Goal: Transaction & Acquisition: Obtain resource

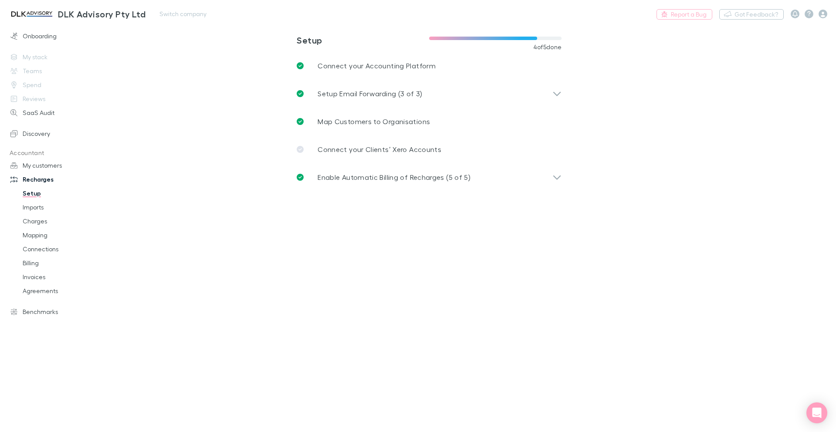
click at [34, 10] on img at bounding box center [32, 14] width 46 height 10
click at [35, 17] on img at bounding box center [32, 14] width 46 height 10
click at [40, 41] on link "Onboarding" at bounding box center [60, 36] width 116 height 14
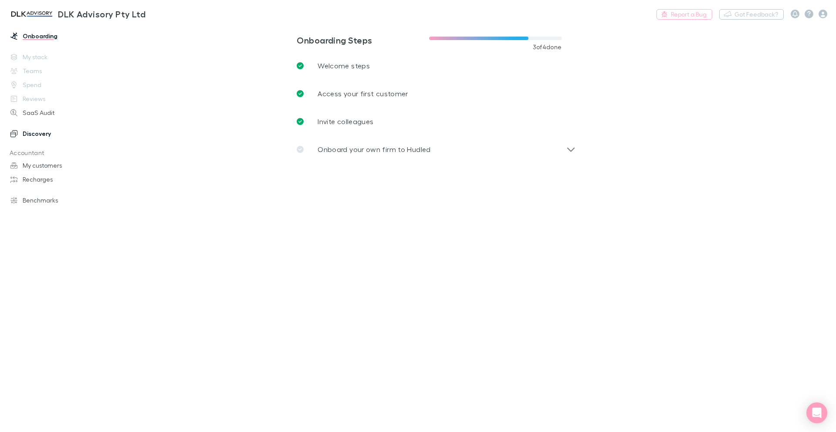
click at [30, 138] on link "Discovery" at bounding box center [60, 134] width 116 height 14
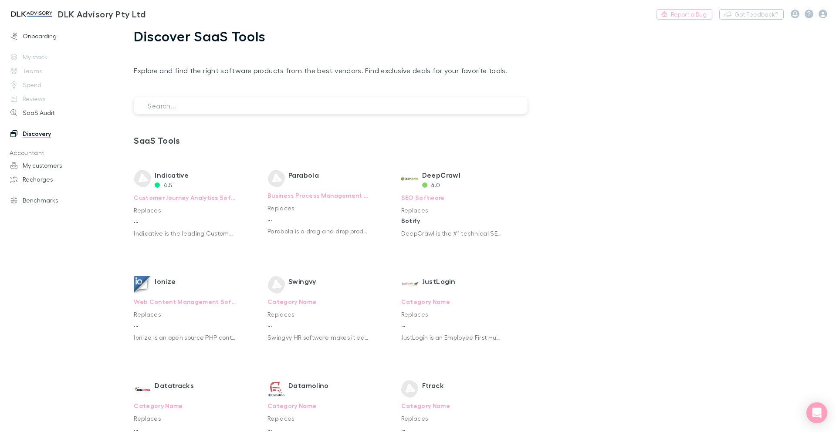
click at [256, 103] on input "search" at bounding box center [331, 105] width 394 height 17
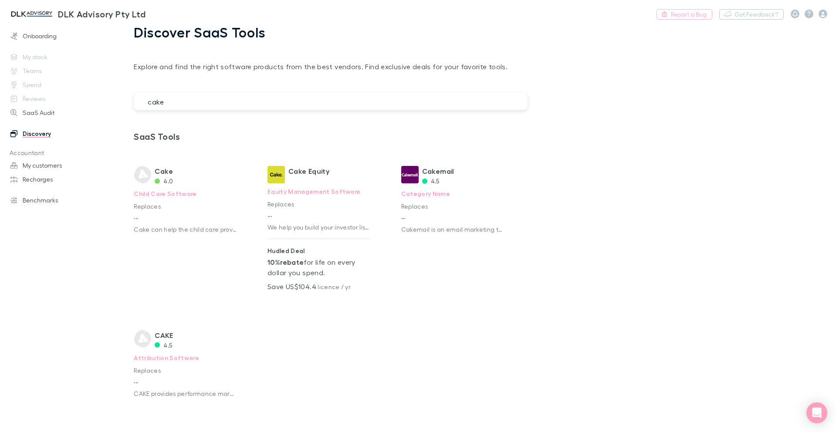
scroll to position [5, 0]
type input "cake"
click at [308, 194] on p "Equity Management Software" at bounding box center [319, 191] width 102 height 16
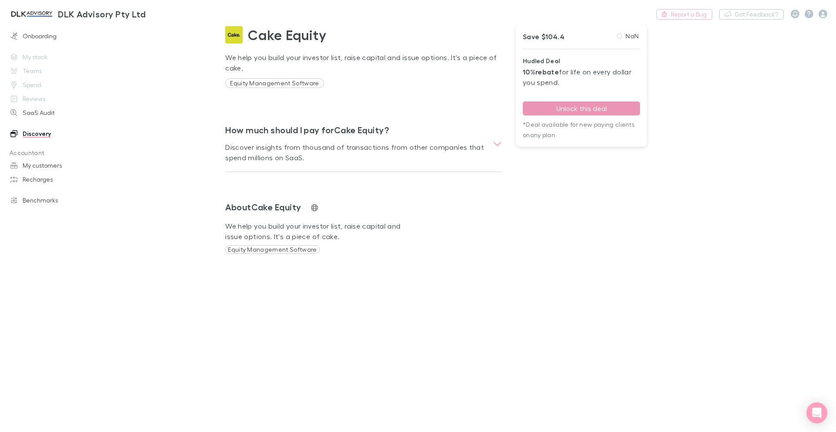
click at [592, 110] on button "Unlock this deal" at bounding box center [581, 109] width 117 height 14
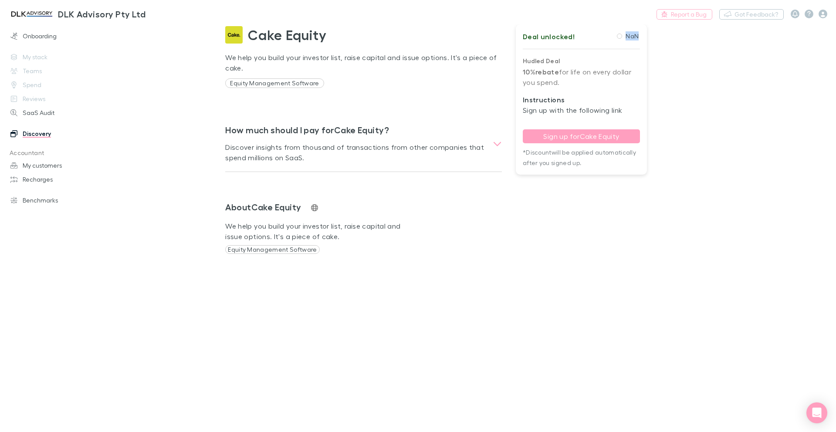
drag, startPoint x: 623, startPoint y: 36, endPoint x: 640, endPoint y: 37, distance: 17.0
click at [640, 37] on div "Deal unlocked! NaN Hudled Deal 10% rebate for life on every dollar you spend. I…" at bounding box center [581, 99] width 131 height 150
click at [658, 61] on main "Cake Equity We help you build your investor list, raise capital and issue optio…" at bounding box center [474, 228] width 723 height 408
drag, startPoint x: 665, startPoint y: 219, endPoint x: -43, endPoint y: 9, distance: 738.9
click at [0, 9] on html "DLK Advisory Pty Ltd Switch company Report a Bug Nothing Got Feedback? Onboardi…" at bounding box center [418, 216] width 836 height 432
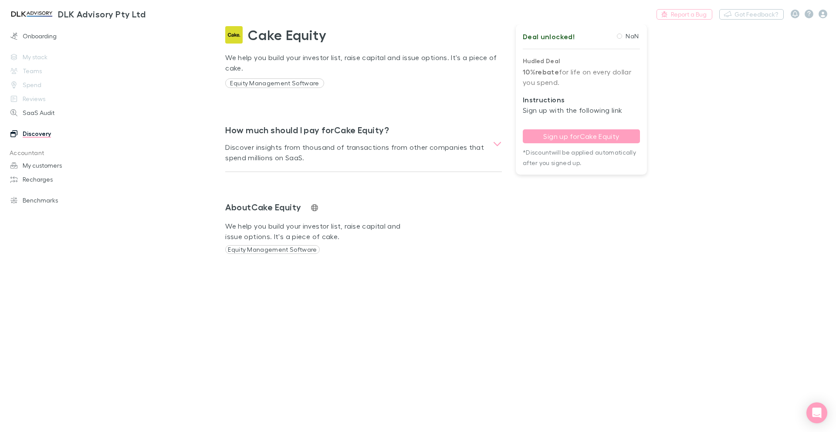
click at [594, 296] on main "Cake Equity We help you build your investor list, raise capital and issue optio…" at bounding box center [474, 228] width 723 height 408
drag, startPoint x: 644, startPoint y: 318, endPoint x: 574, endPoint y: 299, distance: 72.5
click at [574, 299] on main "Cake Equity We help you build your investor list, raise capital and issue optio…" at bounding box center [474, 228] width 723 height 408
click at [559, 135] on link "Sign up for Cake Equity" at bounding box center [581, 136] width 117 height 14
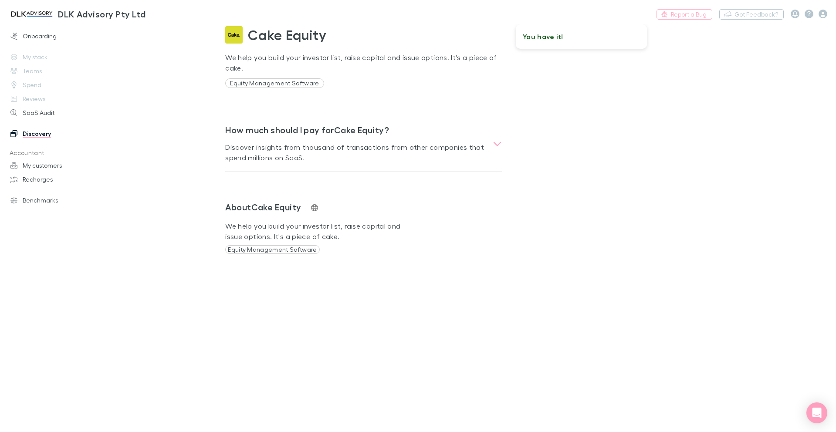
click at [573, 44] on div "You have it!" at bounding box center [581, 36] width 131 height 24
click at [818, 14] on div at bounding box center [809, 14] width 37 height 9
click at [822, 15] on icon "button" at bounding box center [823, 14] width 9 height 9
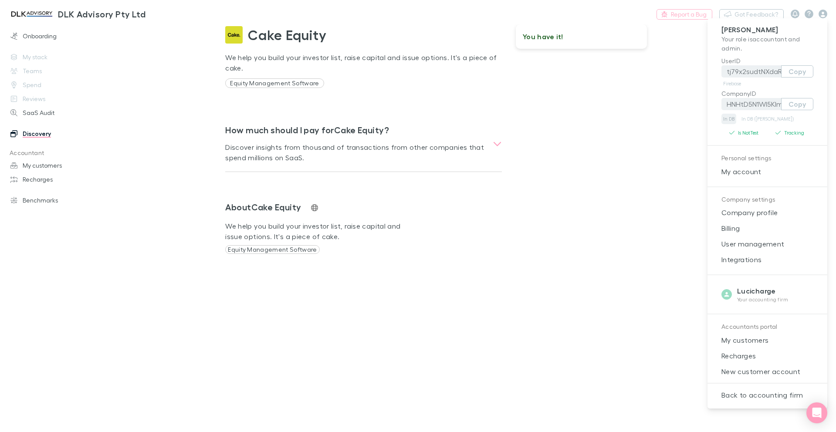
click at [731, 118] on link "In DB" at bounding box center [729, 119] width 15 height 10
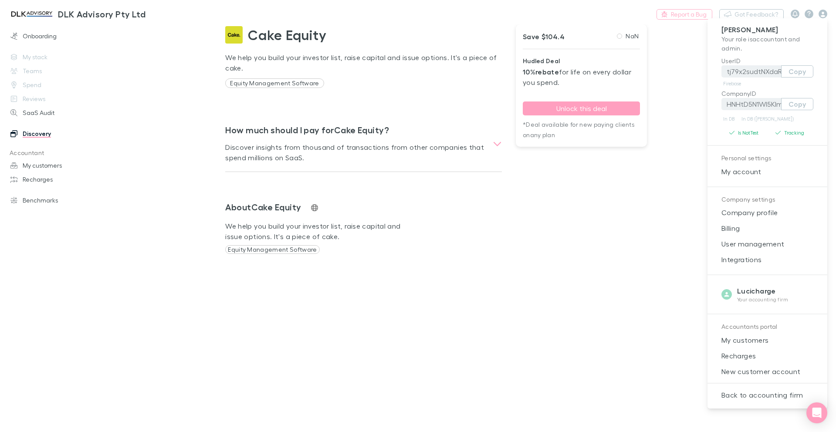
click at [579, 191] on div at bounding box center [418, 216] width 836 height 432
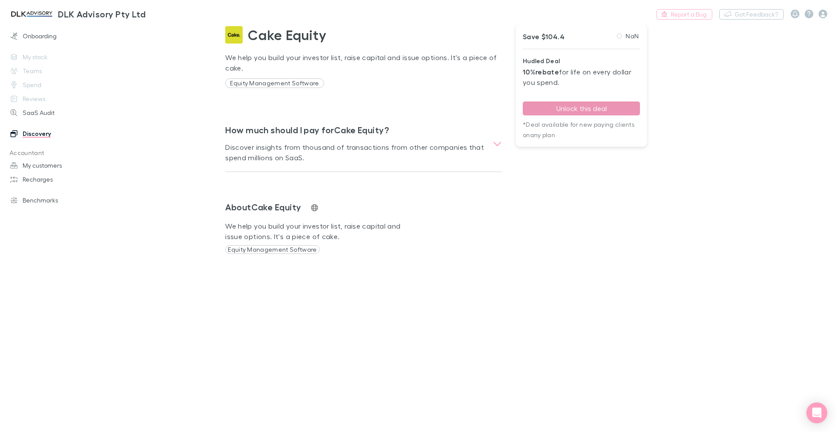
click at [575, 111] on button "Unlock this deal" at bounding box center [581, 109] width 117 height 14
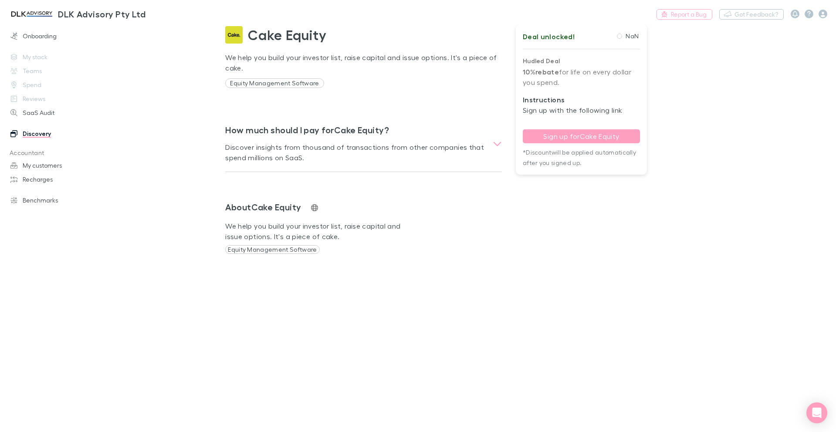
drag, startPoint x: 198, startPoint y: 32, endPoint x: 612, endPoint y: 219, distance: 454.5
click at [612, 219] on main "Cake Equity We help you build your investor list, raise capital and issue optio…" at bounding box center [474, 228] width 723 height 408
click at [613, 219] on div "Deal unlocked! NaN Hudled Deal 10% rebate for life on every dollar you spend. I…" at bounding box center [574, 142] width 145 height 264
drag, startPoint x: 549, startPoint y: 218, endPoint x: -17, endPoint y: 18, distance: 600.7
click at [0, 18] on html "DLK Advisory Pty Ltd Switch company Report a Bug Nothing Got Feedback? Onboardi…" at bounding box center [418, 216] width 836 height 432
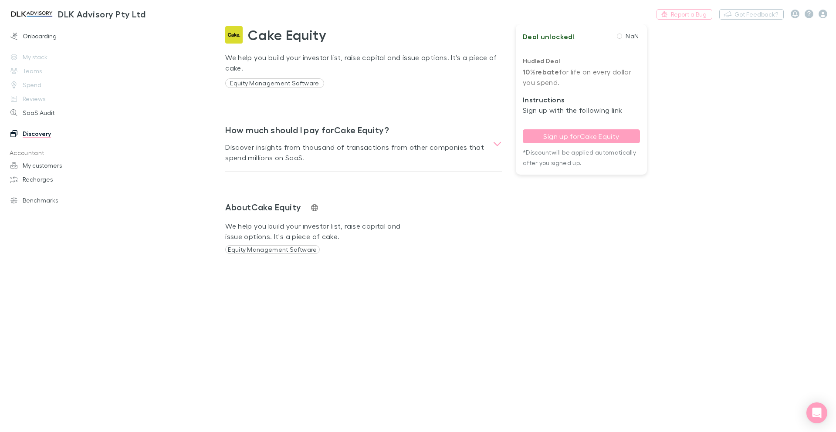
click at [366, 270] on div "Cake Equity We help you build your investor list, raise capital and issue optio…" at bounding box center [356, 142] width 291 height 264
drag, startPoint x: 778, startPoint y: 300, endPoint x: 6, endPoint y: 8, distance: 825.5
click at [6, 8] on div "DLK Advisory Pty Ltd Switch company Report a Bug Nothing Got Feedback? Onboardi…" at bounding box center [418, 216] width 836 height 432
click at [444, 285] on main "Cake Equity We help you build your investor list, raise capital and issue optio…" at bounding box center [474, 228] width 723 height 408
drag, startPoint x: 712, startPoint y: 318, endPoint x: 14, endPoint y: 5, distance: 764.7
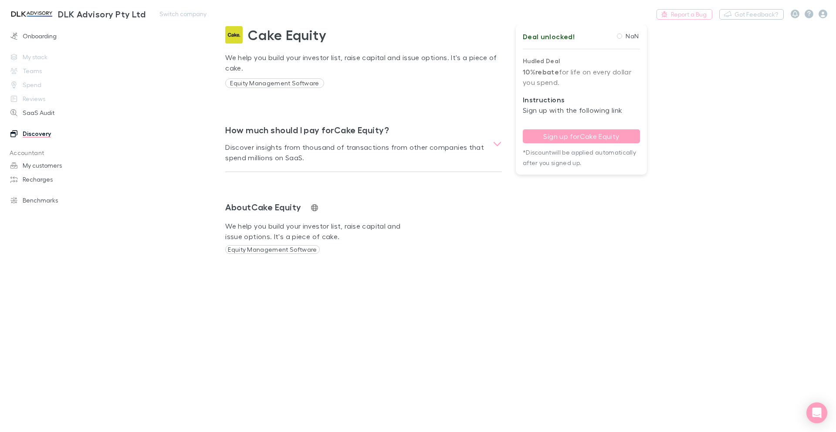
click at [14, 5] on div "DLK Advisory Pty Ltd Switch company Report a Bug Nothing Got Feedback? Onboardi…" at bounding box center [418, 216] width 836 height 432
click at [459, 257] on div "Cake Equity We help you build your investor list, raise capital and issue optio…" at bounding box center [356, 142] width 291 height 264
drag, startPoint x: 784, startPoint y: 329, endPoint x: 3, endPoint y: 16, distance: 841.1
click at [3, 16] on div "DLK Advisory Pty Ltd Switch company Report a Bug Nothing Got Feedback? Onboardi…" at bounding box center [418, 216] width 836 height 432
click at [516, 305] on main "Cake Equity We help you build your investor list, raise capital and issue optio…" at bounding box center [474, 228] width 723 height 408
